Goal: Task Accomplishment & Management: Use online tool/utility

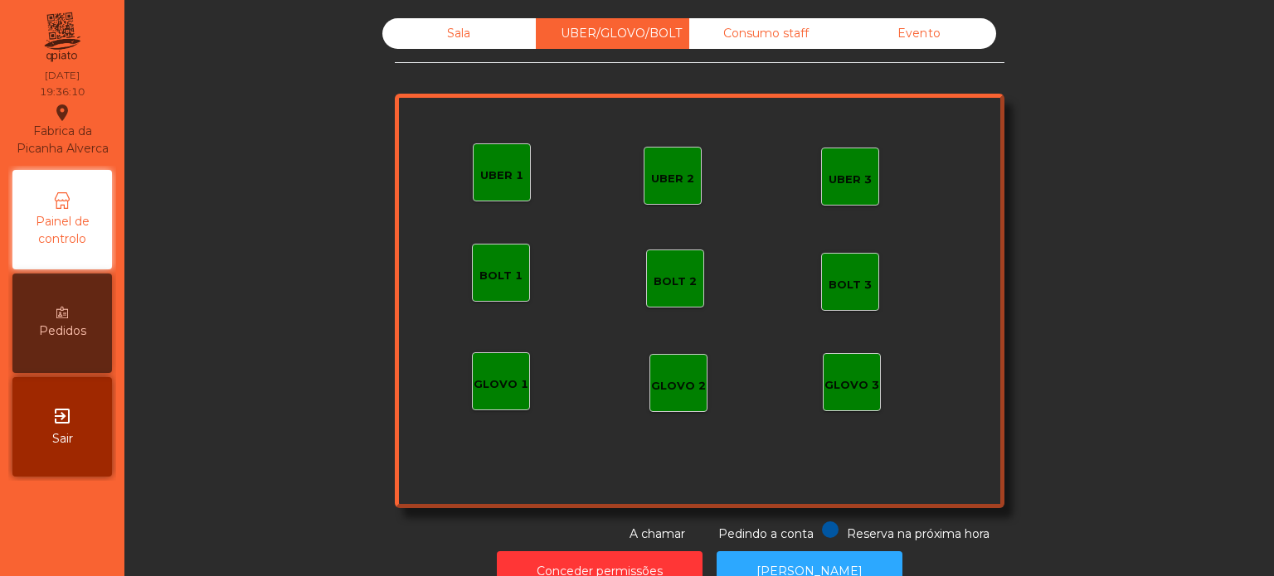
click at [783, 37] on div "Consumo staff" at bounding box center [765, 33] width 153 height 31
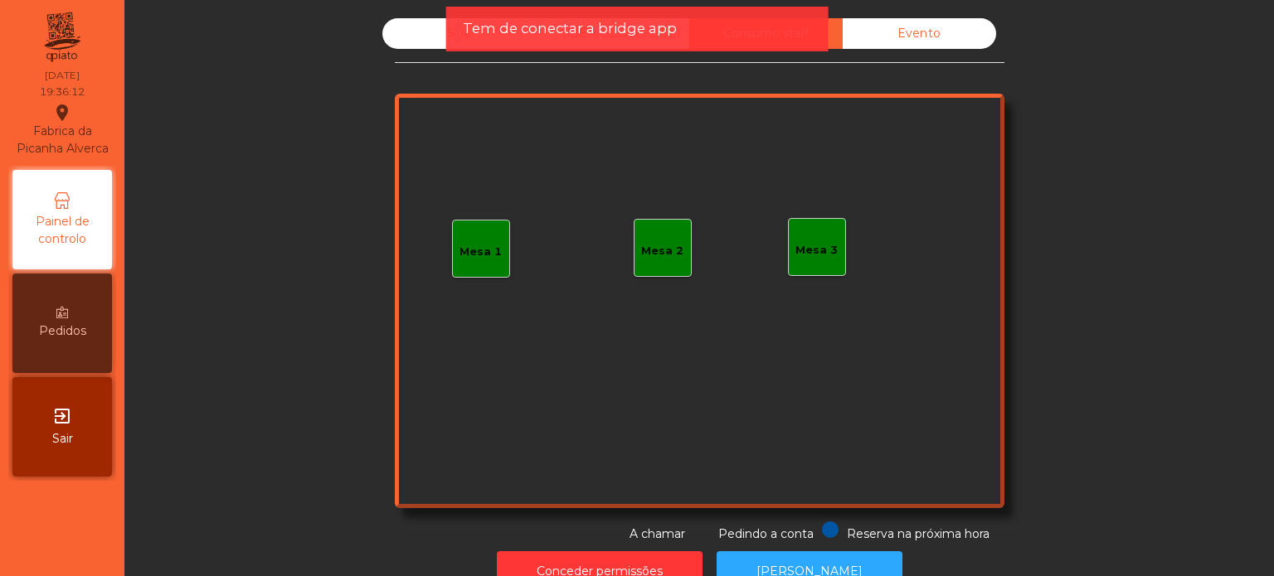
click at [441, 32] on div "Sala" at bounding box center [458, 33] width 153 height 31
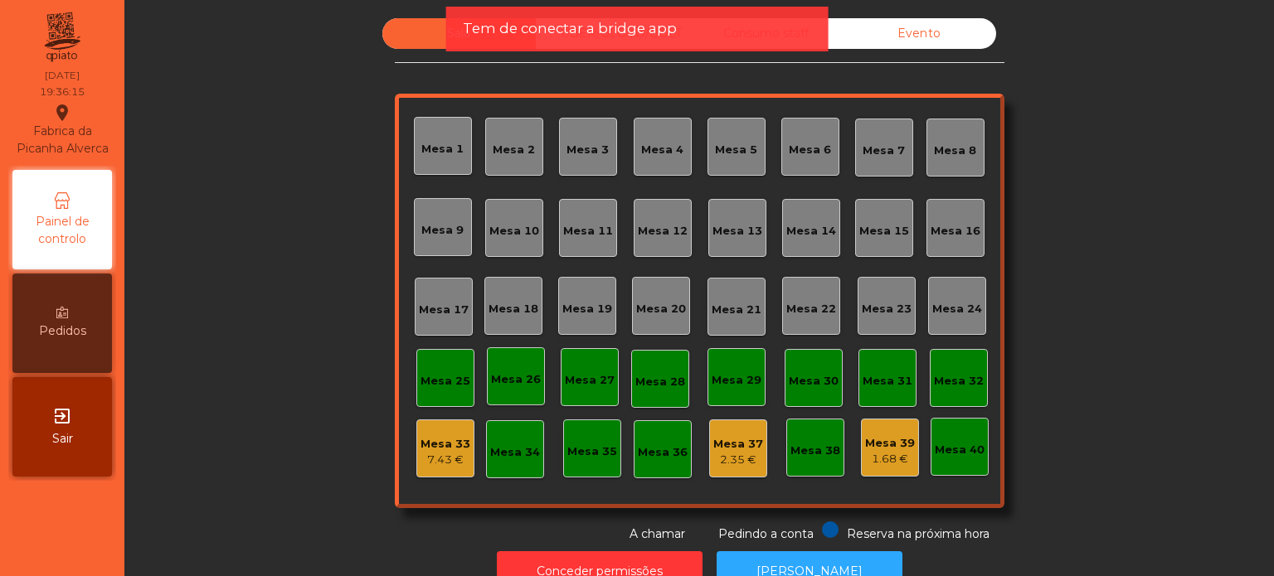
click at [358, 71] on div "Sala UBER/GLOVO/BOLT Consumo staff Evento [GEOGRAPHIC_DATA] 2 [GEOGRAPHIC_DATA]…" at bounding box center [699, 280] width 1104 height 525
click at [275, 160] on div "Sala UBER/GLOVO/BOLT Consumo staff Evento [GEOGRAPHIC_DATA] 2 [GEOGRAPHIC_DATA]…" at bounding box center [699, 280] width 1104 height 525
click at [67, 204] on icon at bounding box center [62, 200] width 17 height 17
click at [535, 23] on span "Tem de conectar a bridge app" at bounding box center [570, 28] width 214 height 21
click at [579, 25] on span "Tem de conectar a bridge app" at bounding box center [570, 28] width 214 height 21
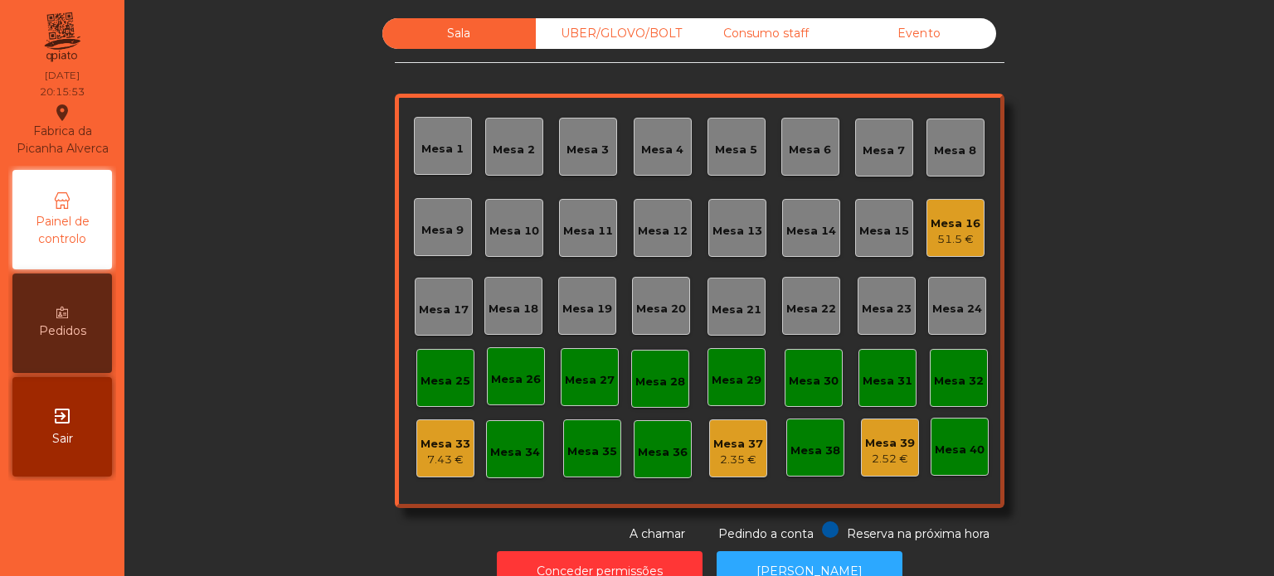
click at [510, 163] on div "Mesa 2" at bounding box center [514, 147] width 58 height 58
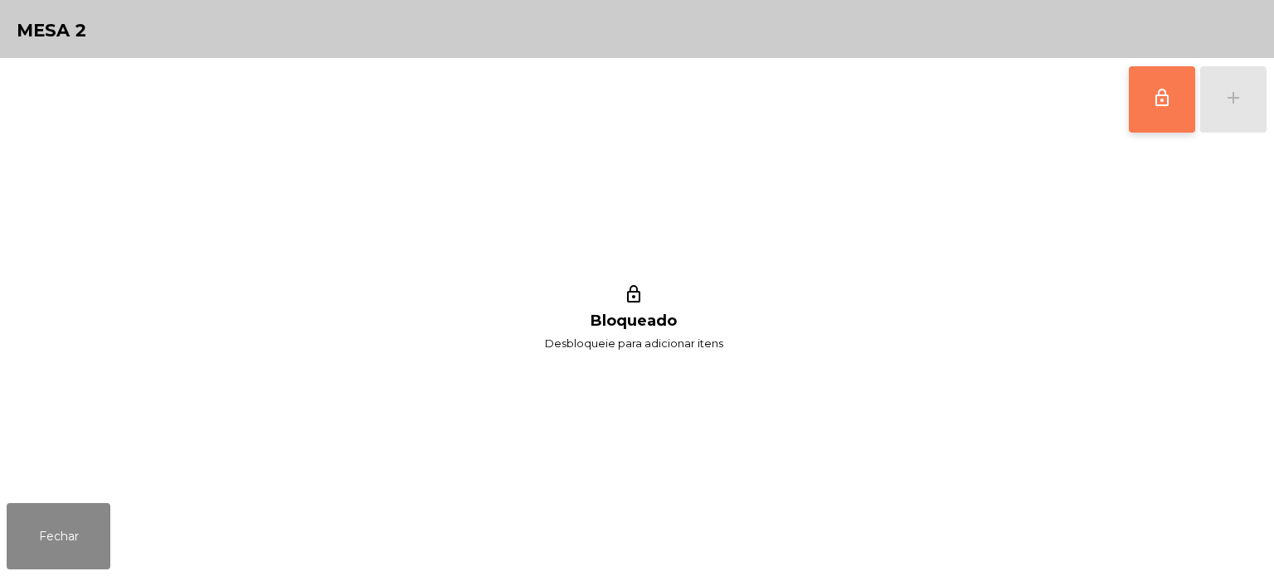
click at [1180, 94] on button "lock_outline" at bounding box center [1161, 99] width 66 height 66
click at [1240, 91] on div "add" at bounding box center [1233, 98] width 20 height 20
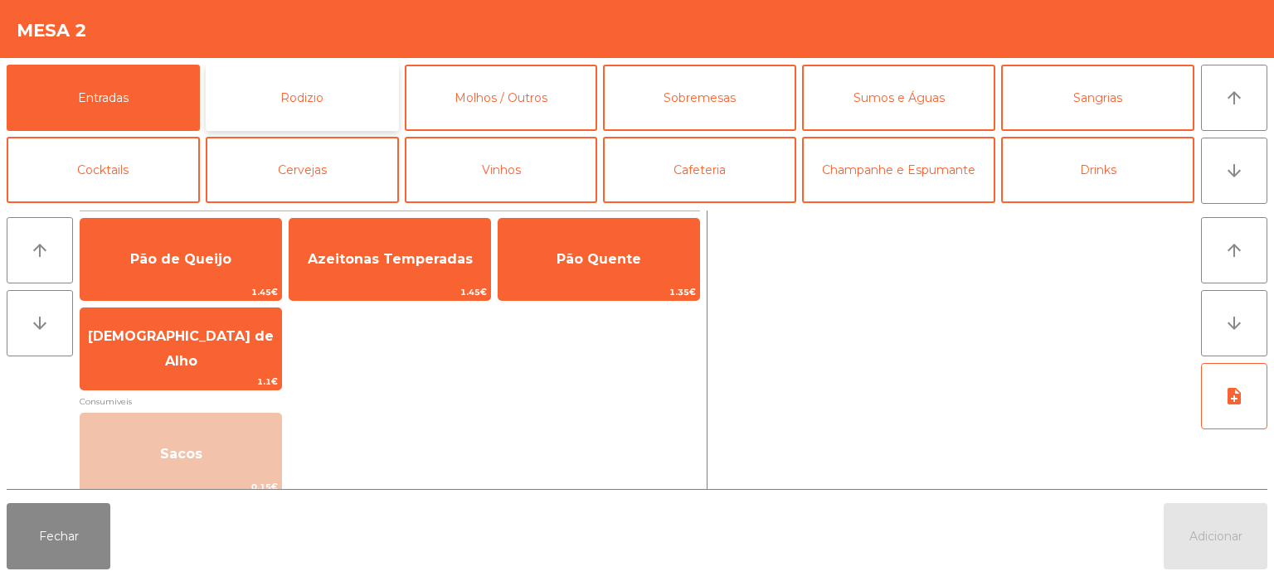
click at [335, 105] on button "Rodizio" at bounding box center [302, 98] width 193 height 66
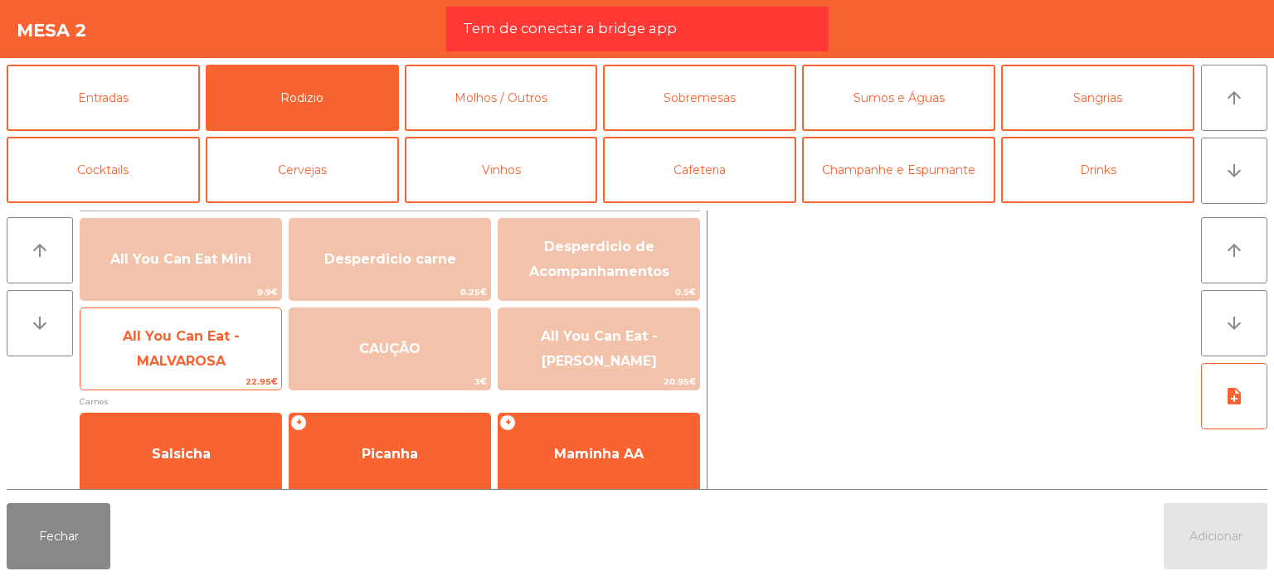
click at [238, 346] on span "All You Can Eat - MALVAROSA" at bounding box center [180, 349] width 201 height 70
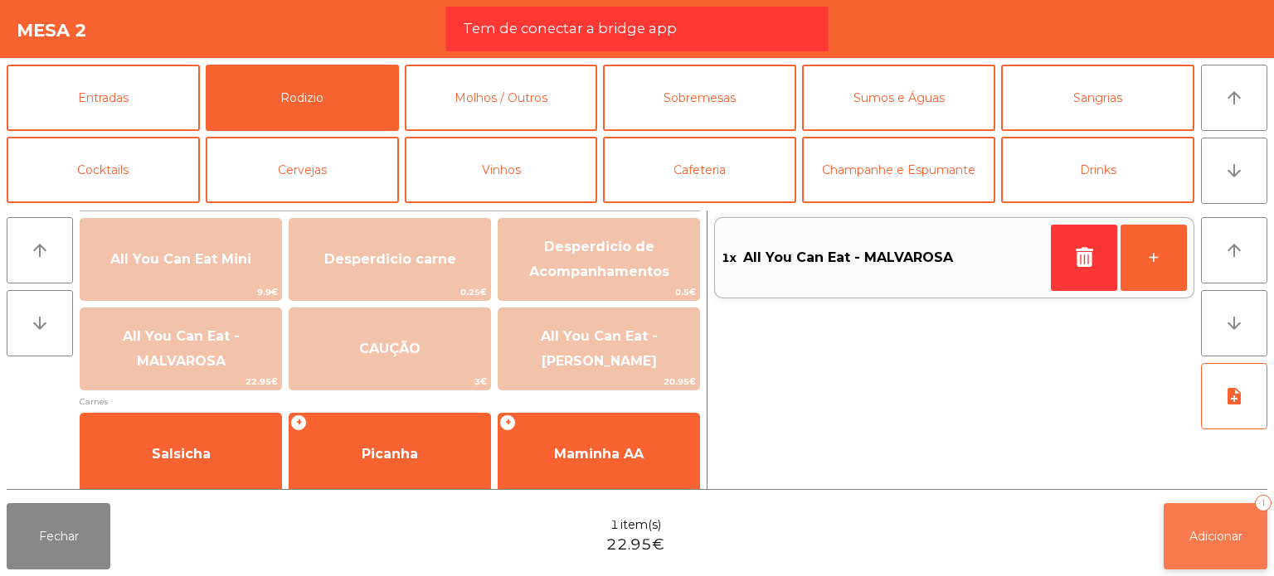
click at [1251, 523] on button "Adicionar 1" at bounding box center [1215, 536] width 104 height 66
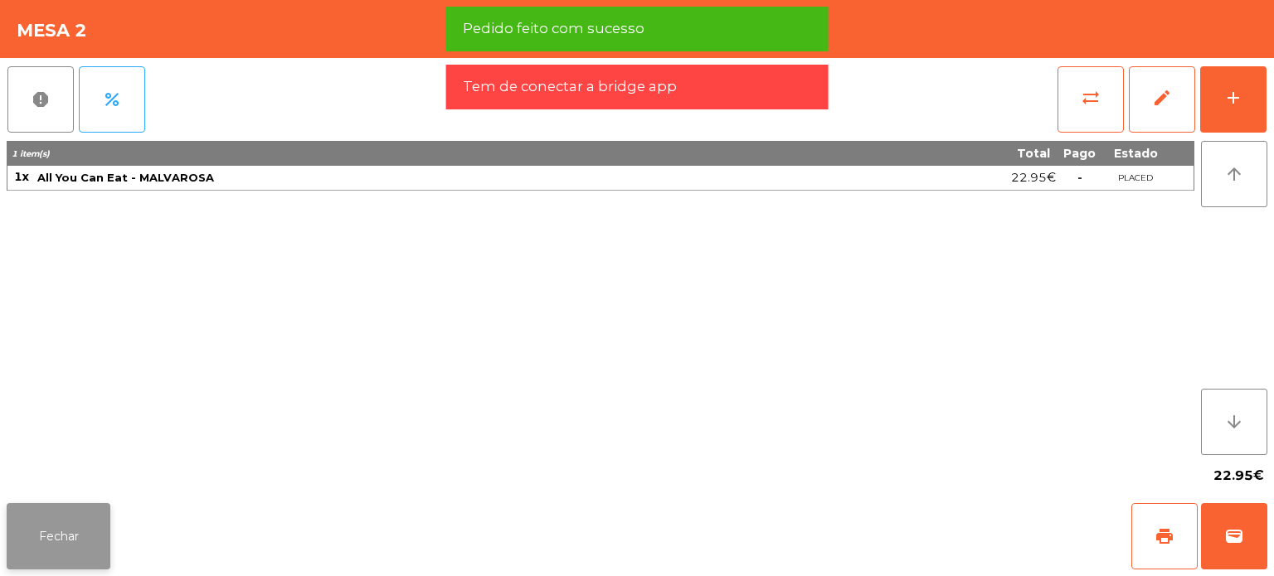
click at [74, 516] on button "Fechar" at bounding box center [59, 536] width 104 height 66
